Goal: Find specific page/section: Find specific page/section

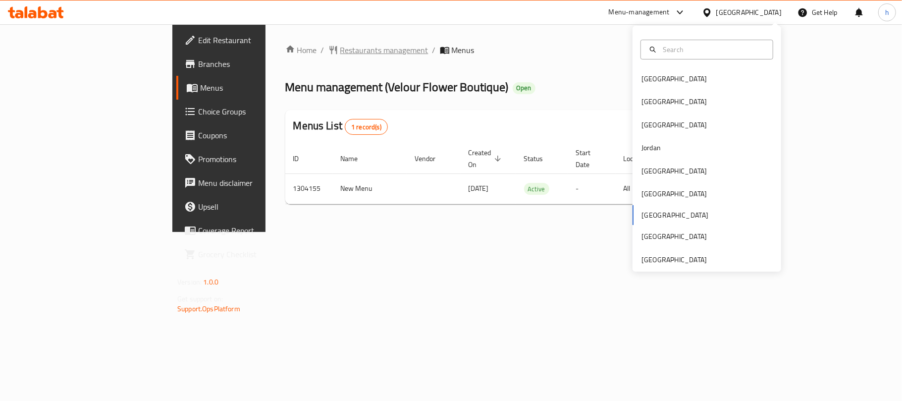
click at [340, 46] on span "Restaurants management" at bounding box center [384, 50] width 88 height 12
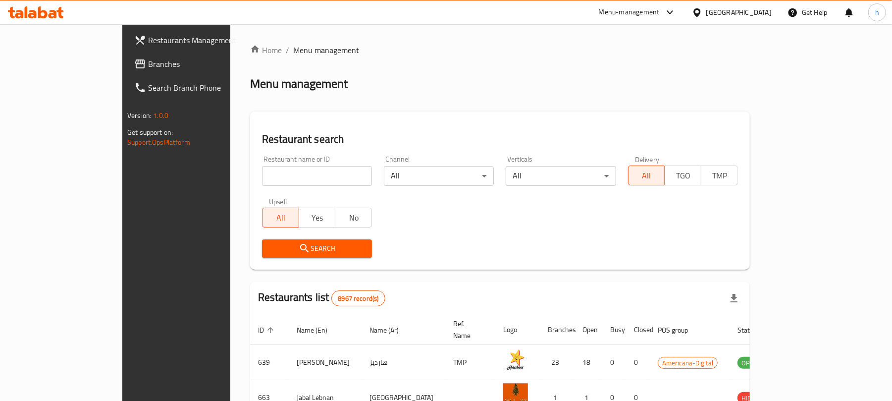
click at [122, 62] on div "Restaurants Management Branches Search Branch Phone Version: 1.0.0 Get support …" at bounding box center [445, 354] width 647 height 661
click at [148, 62] on span "Branches" at bounding box center [205, 64] width 115 height 12
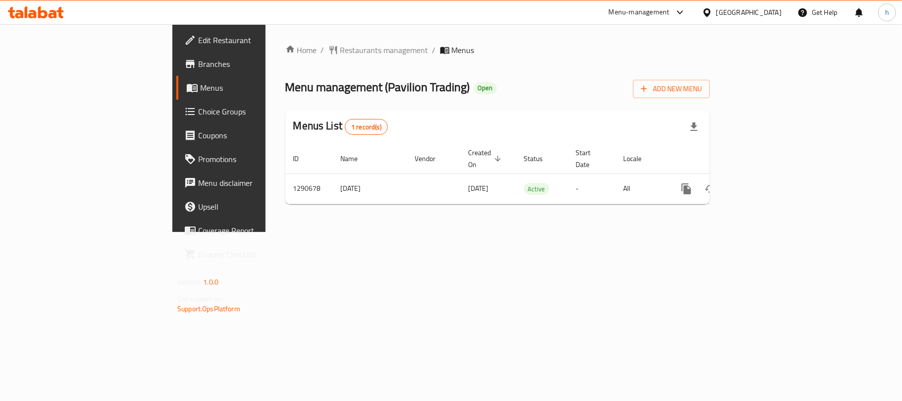
click at [529, 232] on div "Home / Restaurants management / Menus Menu management ( Pavilion Trading ) Open…" at bounding box center [497, 127] width 464 height 207
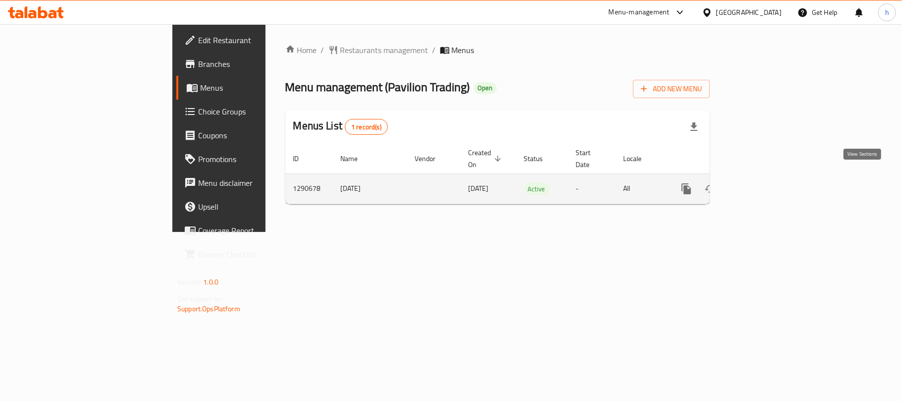
click at [769, 177] on link "enhanced table" at bounding box center [758, 189] width 24 height 24
